Goal: Download file/media

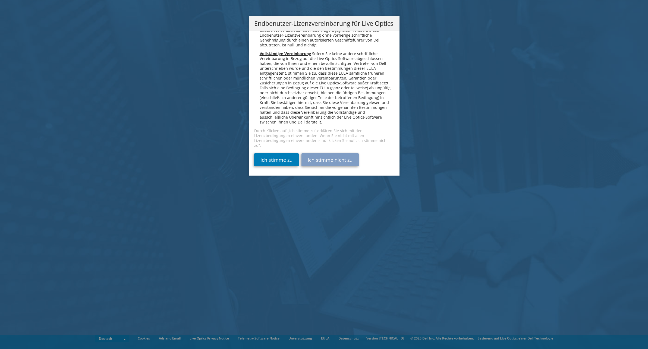
scroll to position [2670, 0]
click at [276, 161] on link "Ich stimme zu" at bounding box center [276, 159] width 45 height 13
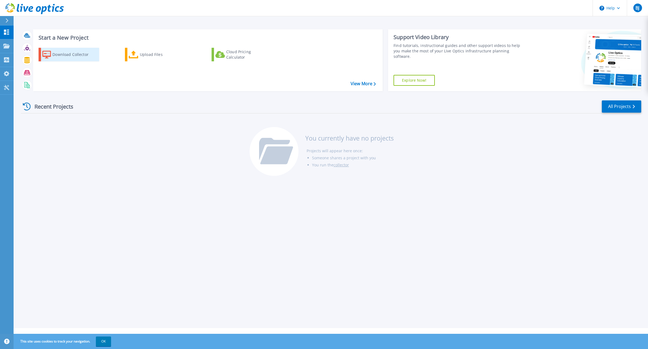
click at [51, 60] on link "Download Collector" at bounding box center [69, 55] width 61 height 14
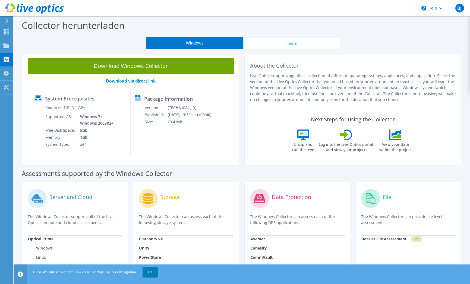
click at [181, 128] on div "Package Information Version: [TECHNICAL_ID] Published: [DATE] 13:35:11 (+00:00)…" at bounding box center [172, 122] width 82 height 63
click at [455, 8] on span "BJ" at bounding box center [459, 8] width 9 height 9
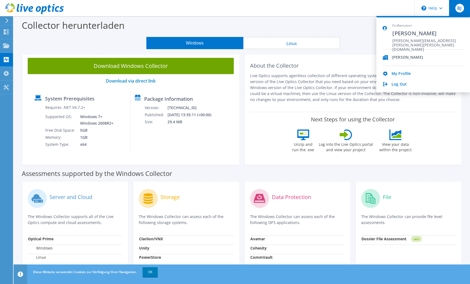
click at [282, 103] on div "About the Collector Live Optics supports agentless collection of different oper…" at bounding box center [353, 82] width 206 height 49
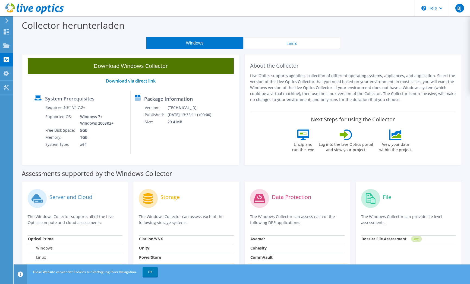
click at [142, 68] on link "Download Windows Collector" at bounding box center [131, 66] width 206 height 16
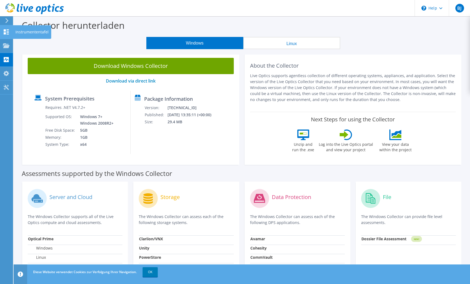
click at [7, 33] on icon at bounding box center [6, 31] width 7 height 5
